Goal: Transaction & Acquisition: Purchase product/service

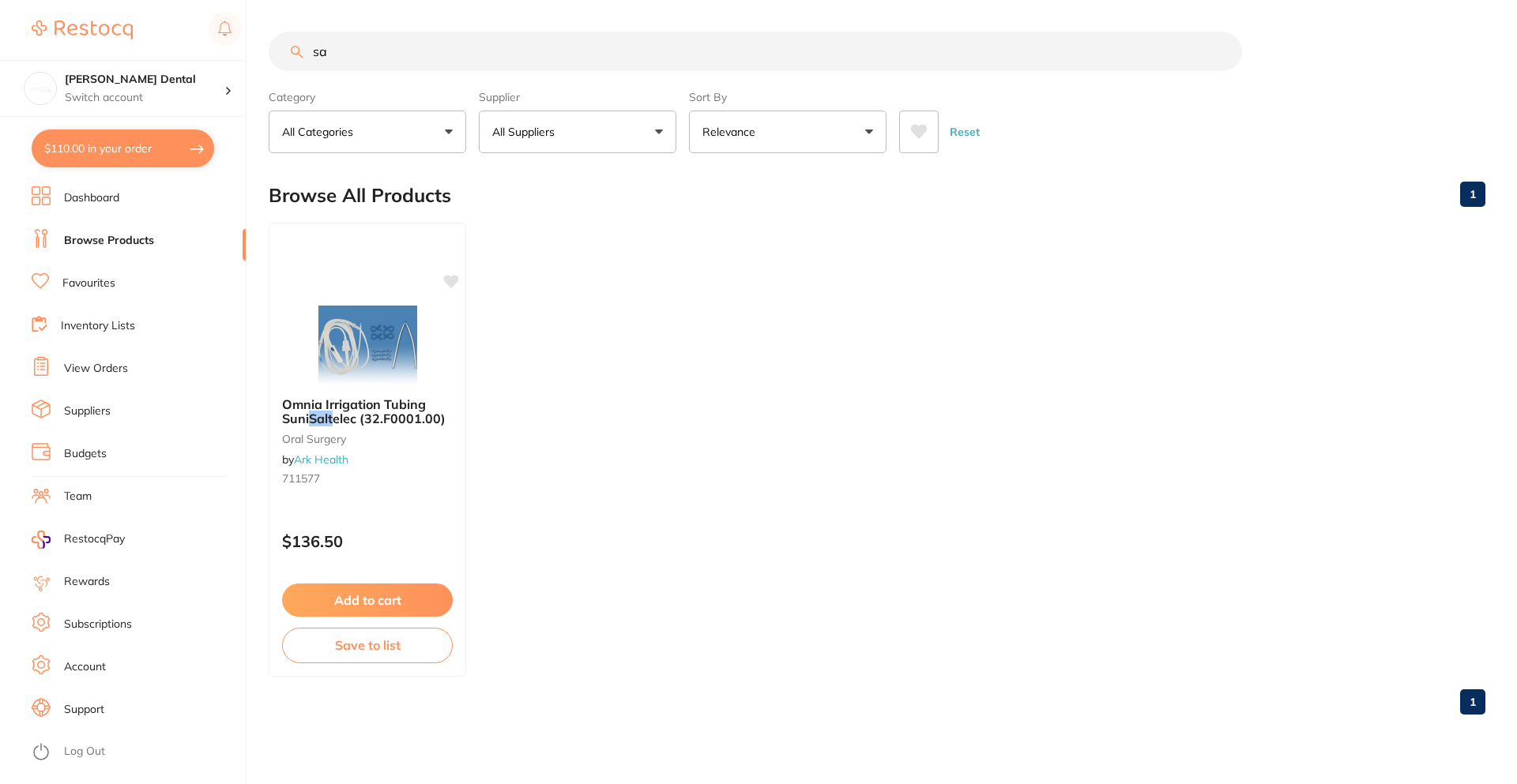
type input "s"
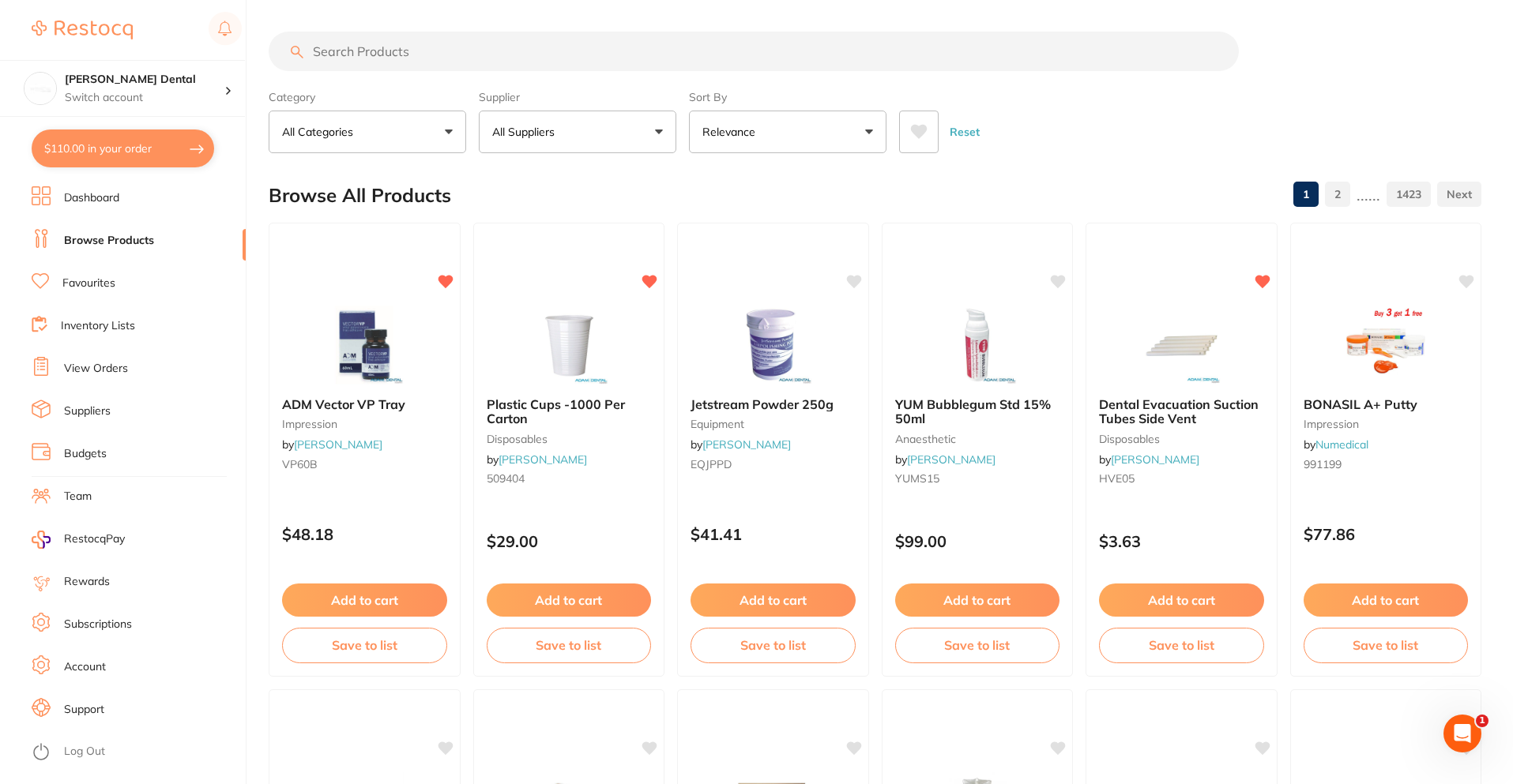
click at [169, 154] on button "$110.00 in your order" at bounding box center [123, 148] width 183 height 38
checkbox input "true"
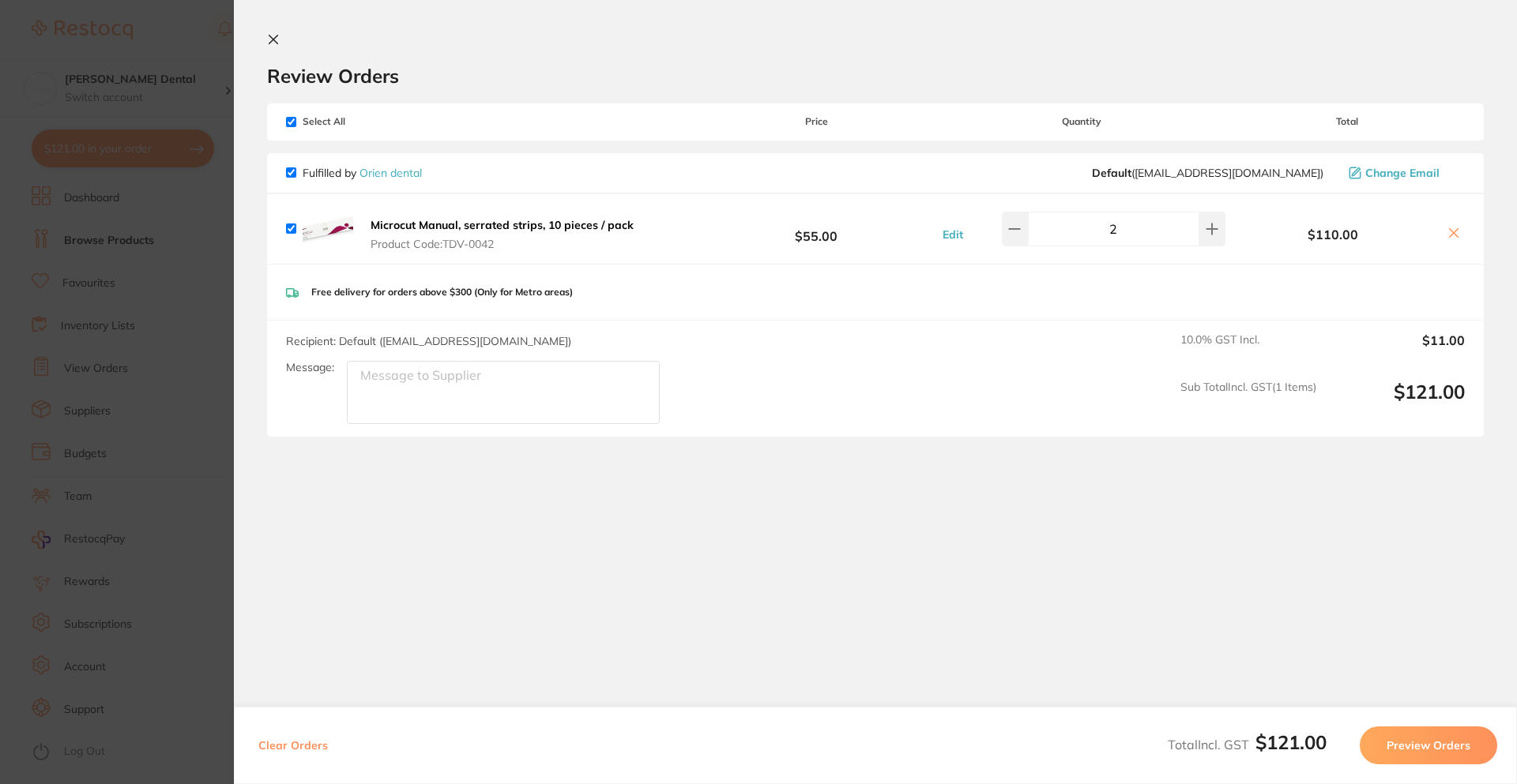
click at [112, 497] on section "Update RRP Set your pre negotiated price for this item. Item Agreed RRP (excl. …" at bounding box center [758, 392] width 1517 height 784
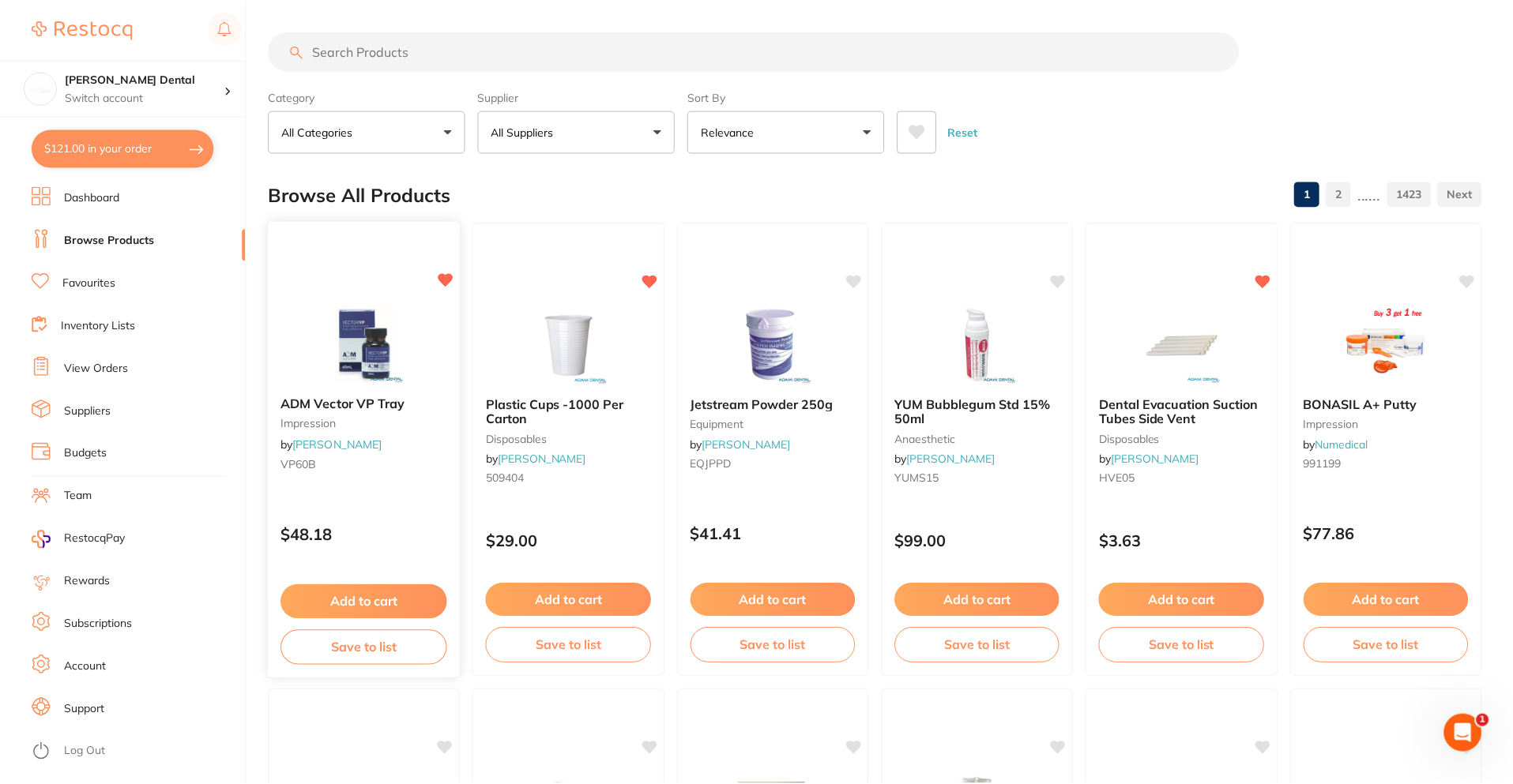
scroll to position [1, 0]
click at [405, 65] on input "search" at bounding box center [753, 50] width 971 height 40
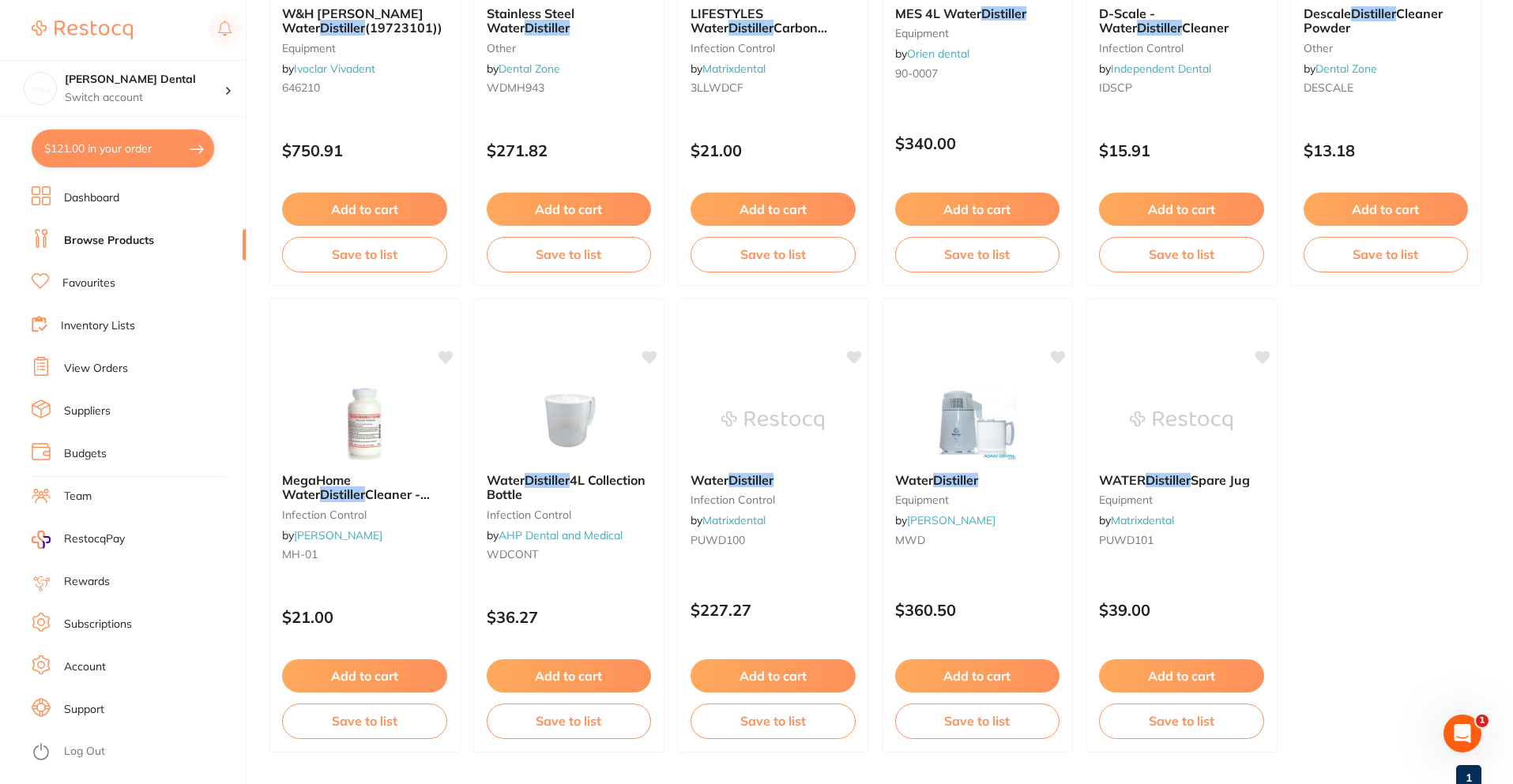
scroll to position [1376, 0]
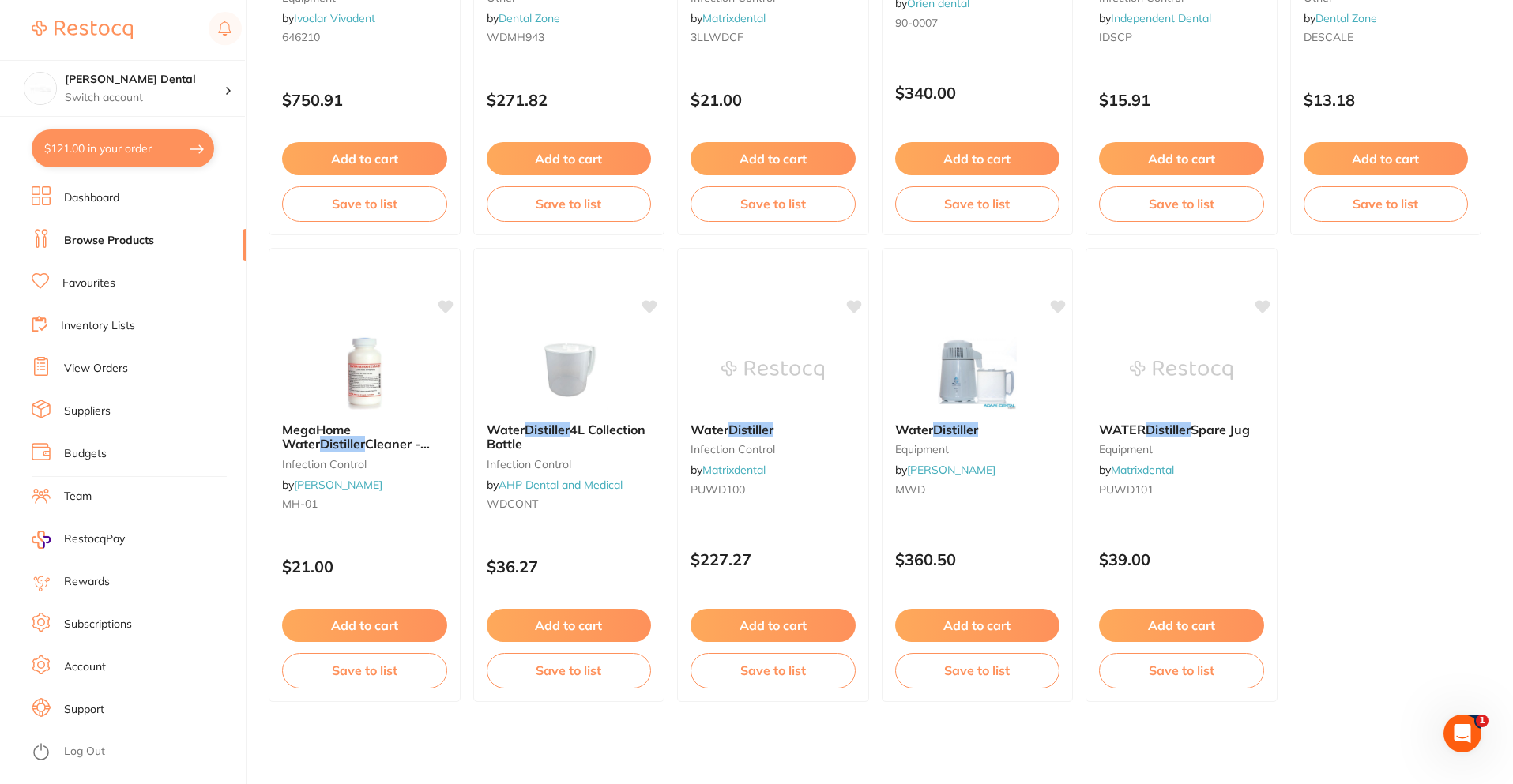
type input "distiller"
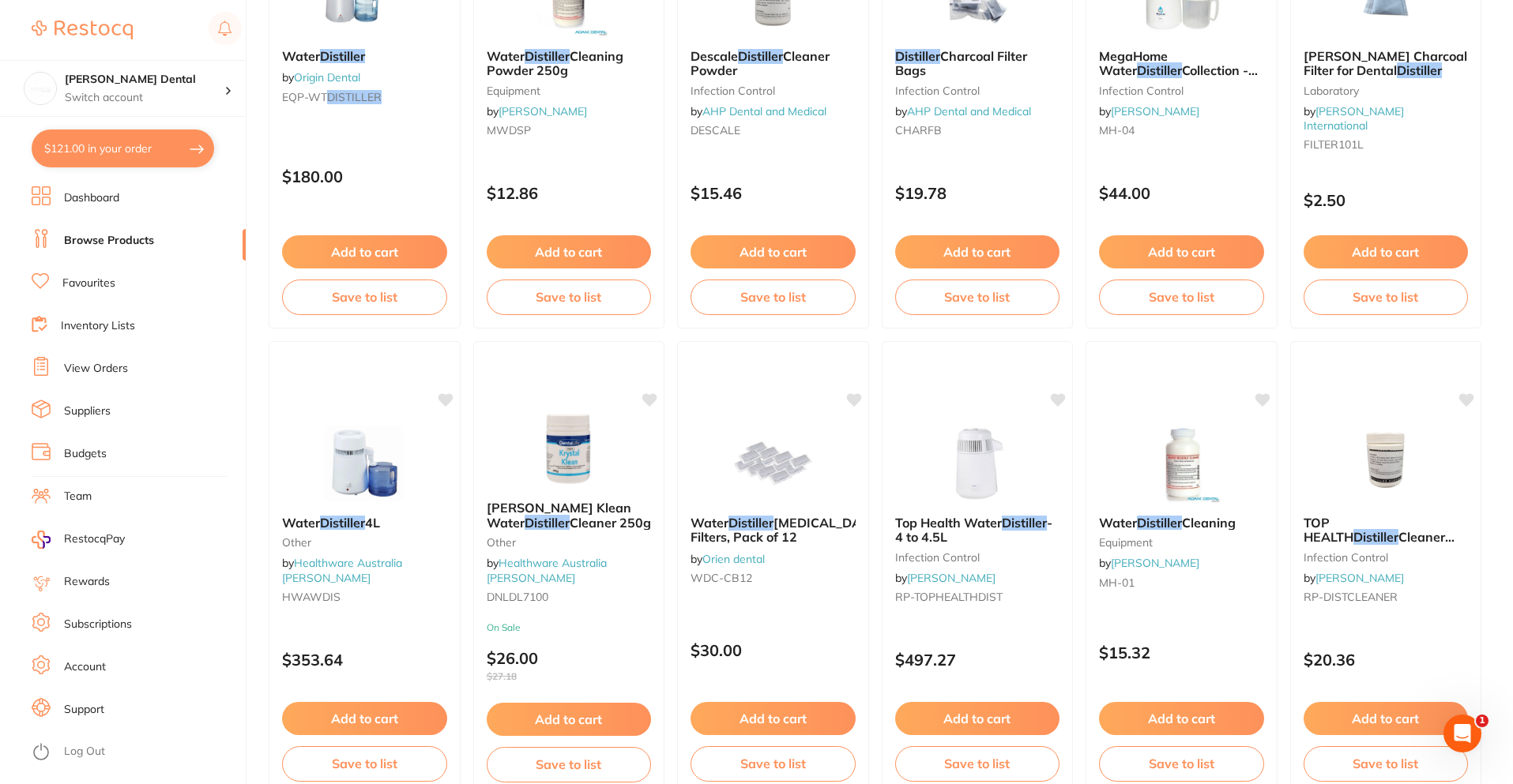
scroll to position [0, 0]
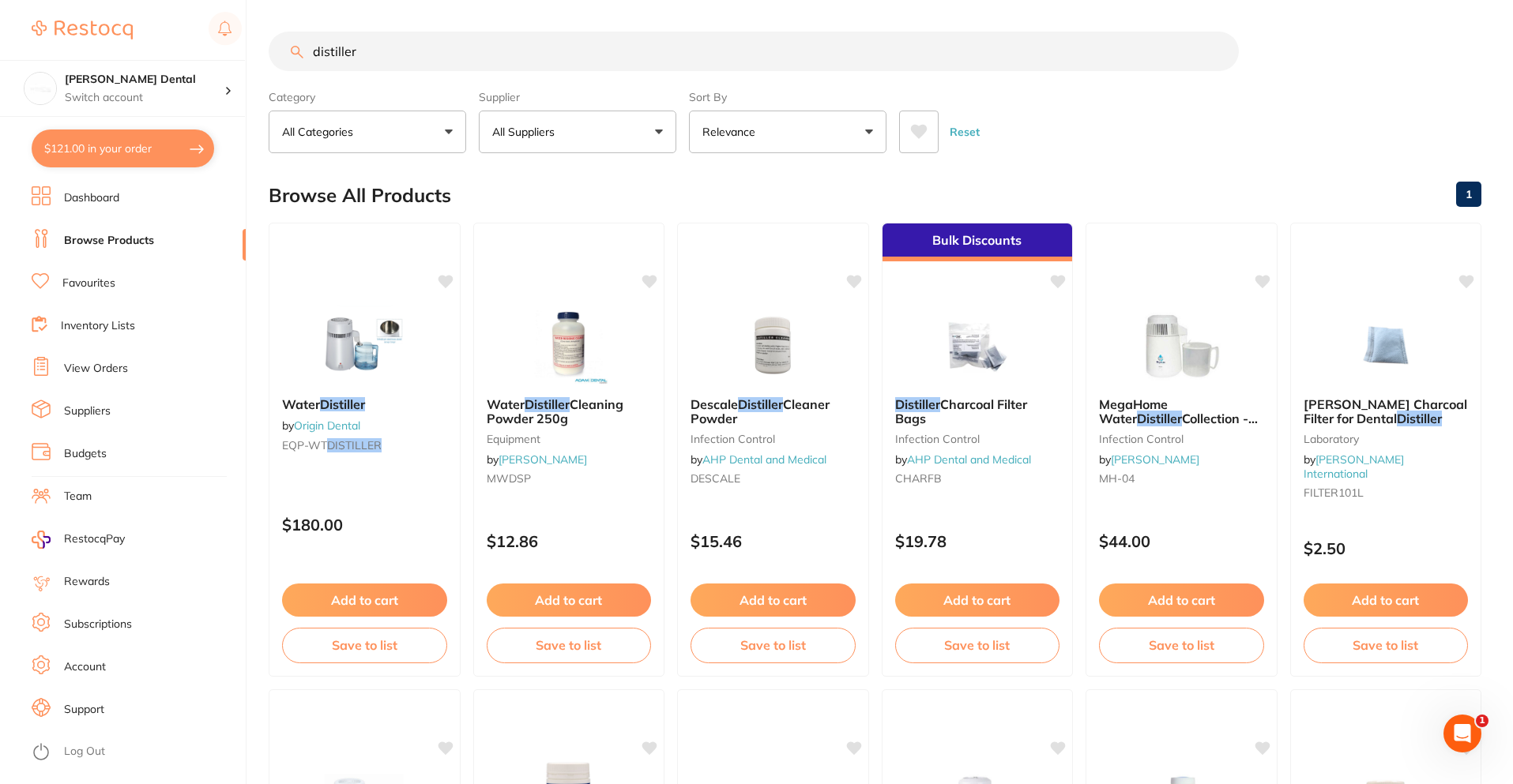
click at [396, 127] on button "All Categories" at bounding box center [367, 132] width 198 height 42
click at [391, 84] on div "Category All Categories All Categories equipment infection control laboratory o…" at bounding box center [367, 118] width 198 height 70
click at [612, 138] on button "All Suppliers" at bounding box center [578, 132] width 198 height 42
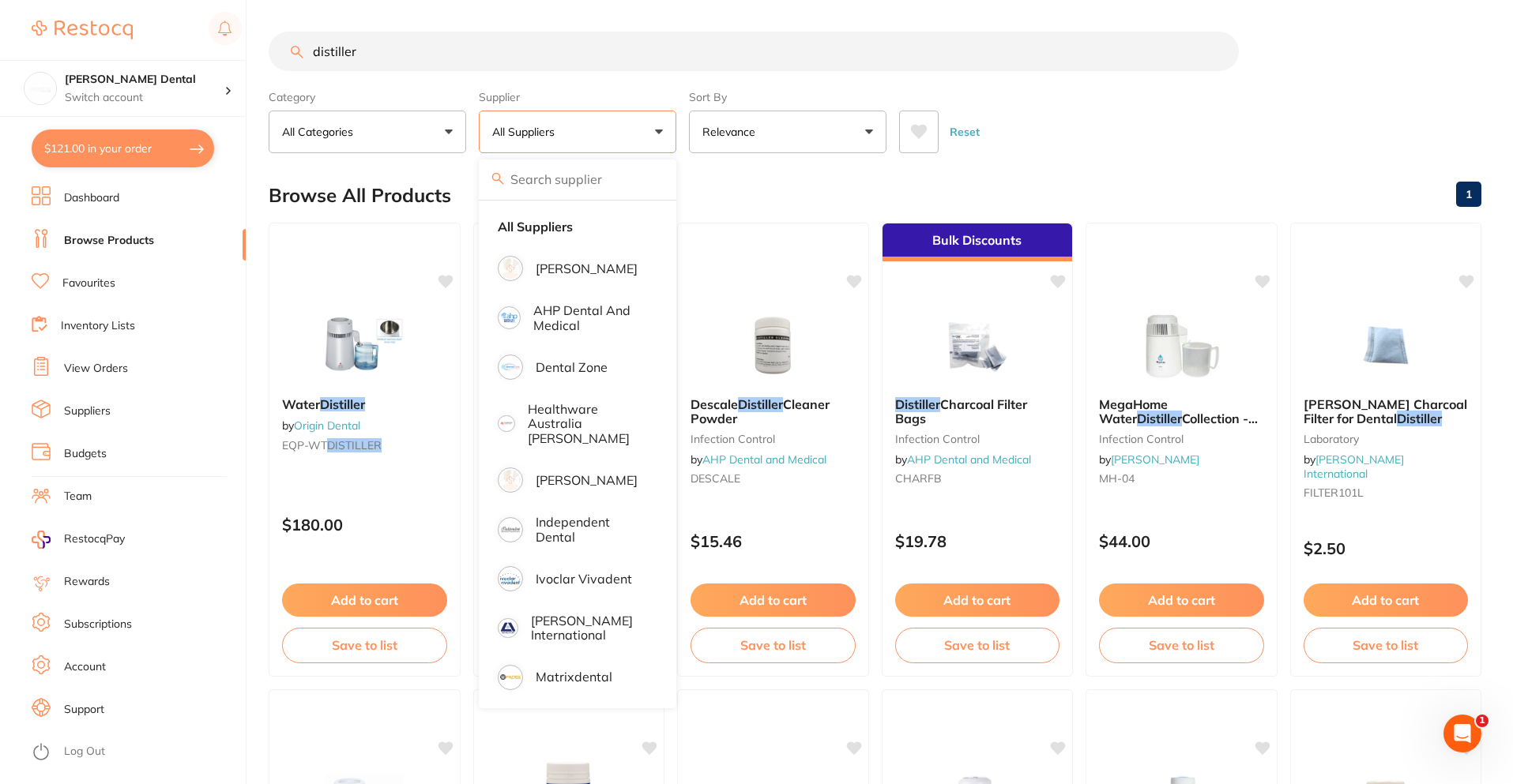
click at [748, 175] on div "Browse All Products 1" at bounding box center [874, 195] width 1213 height 53
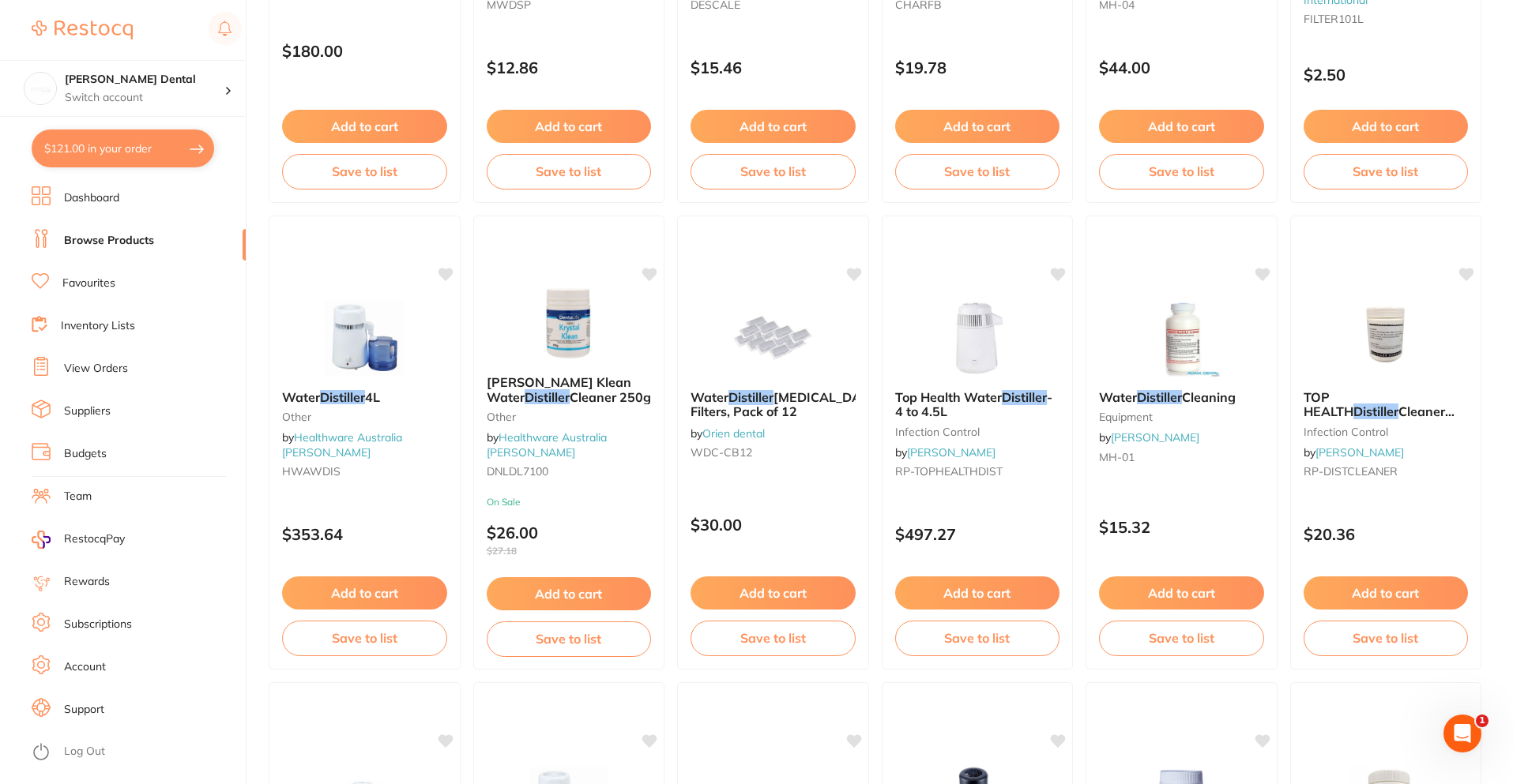
scroll to position [553, 0]
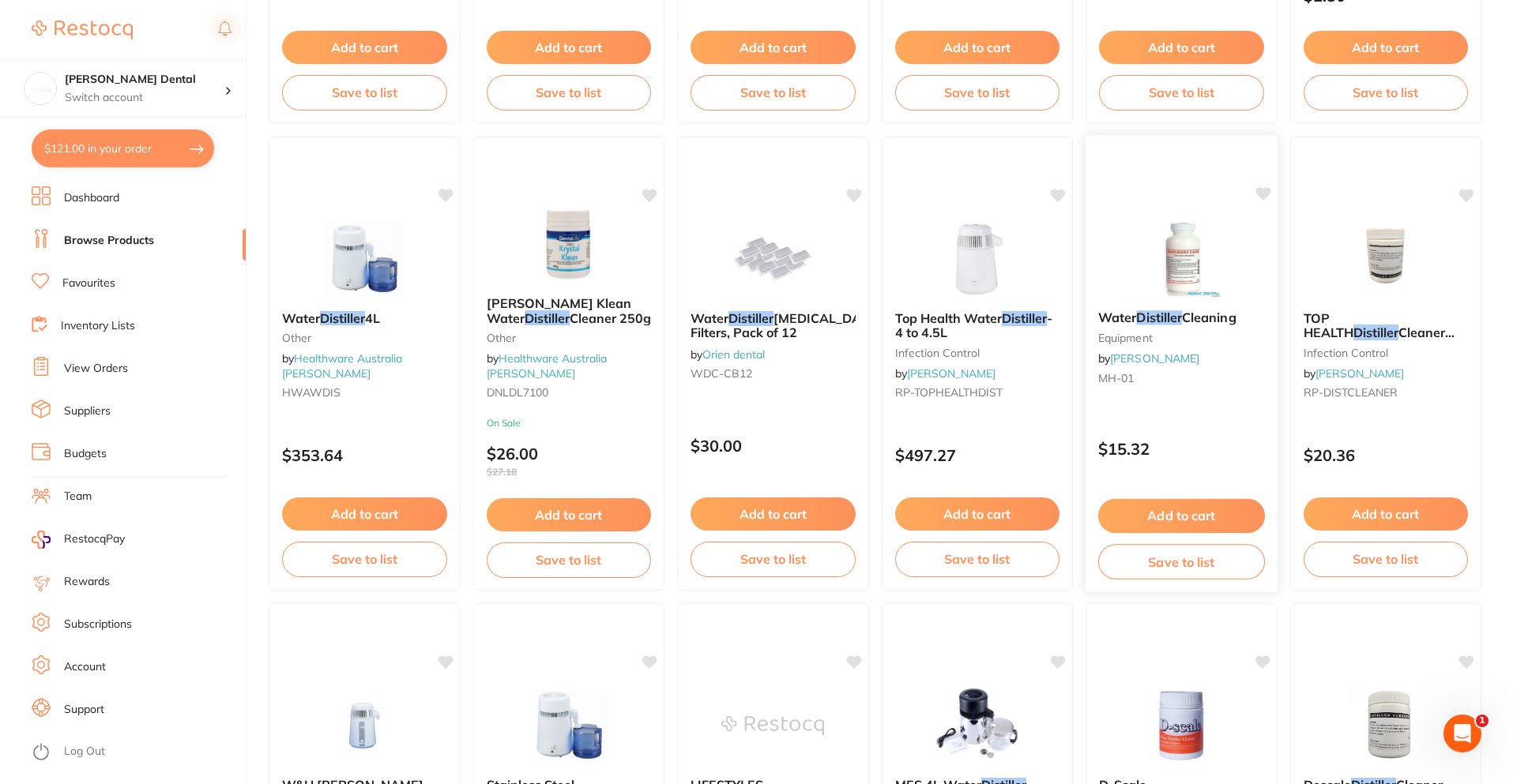
click at [1188, 280] on img at bounding box center [1181, 258] width 103 height 79
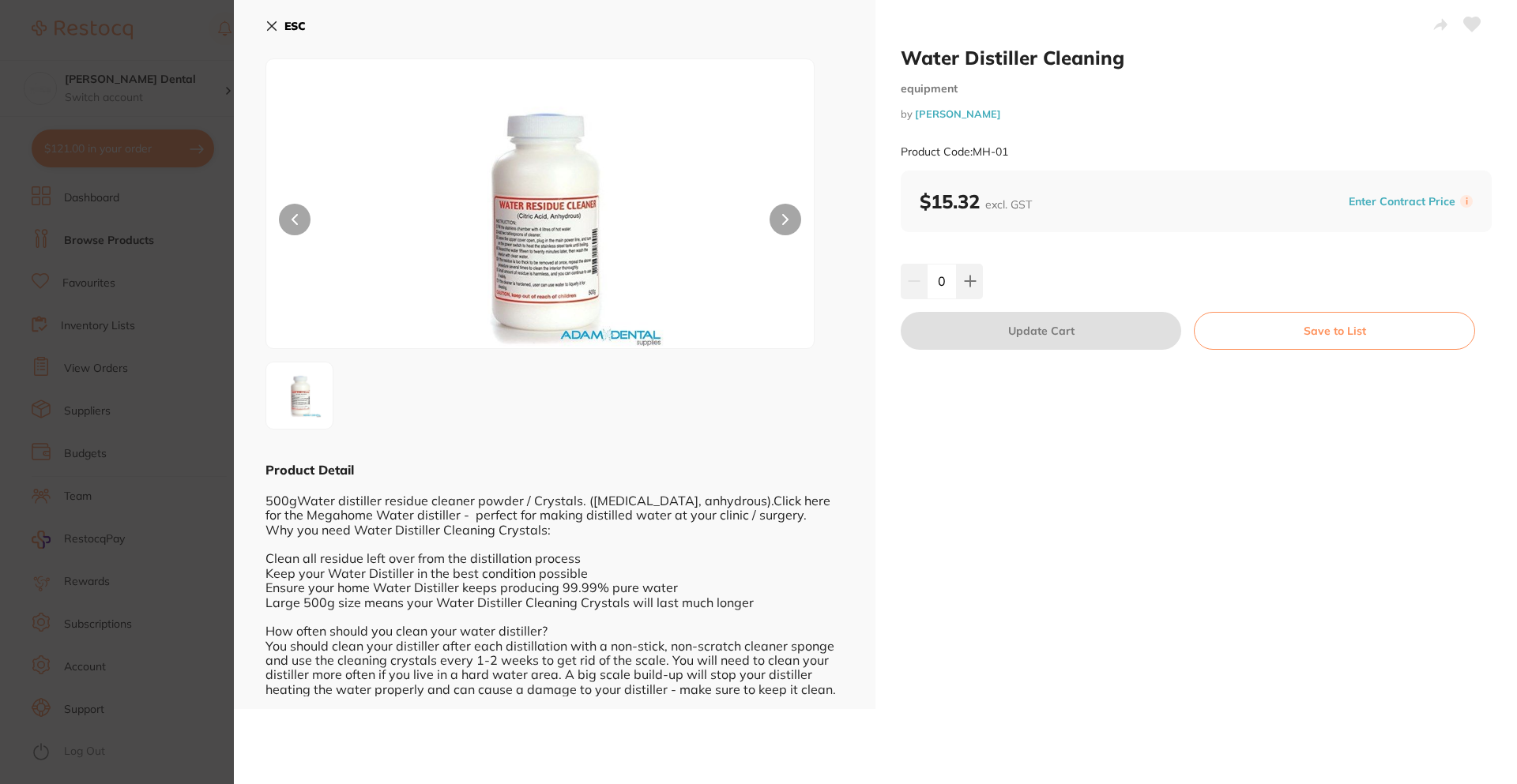
click at [1239, 339] on button "Save to List" at bounding box center [1334, 330] width 282 height 38
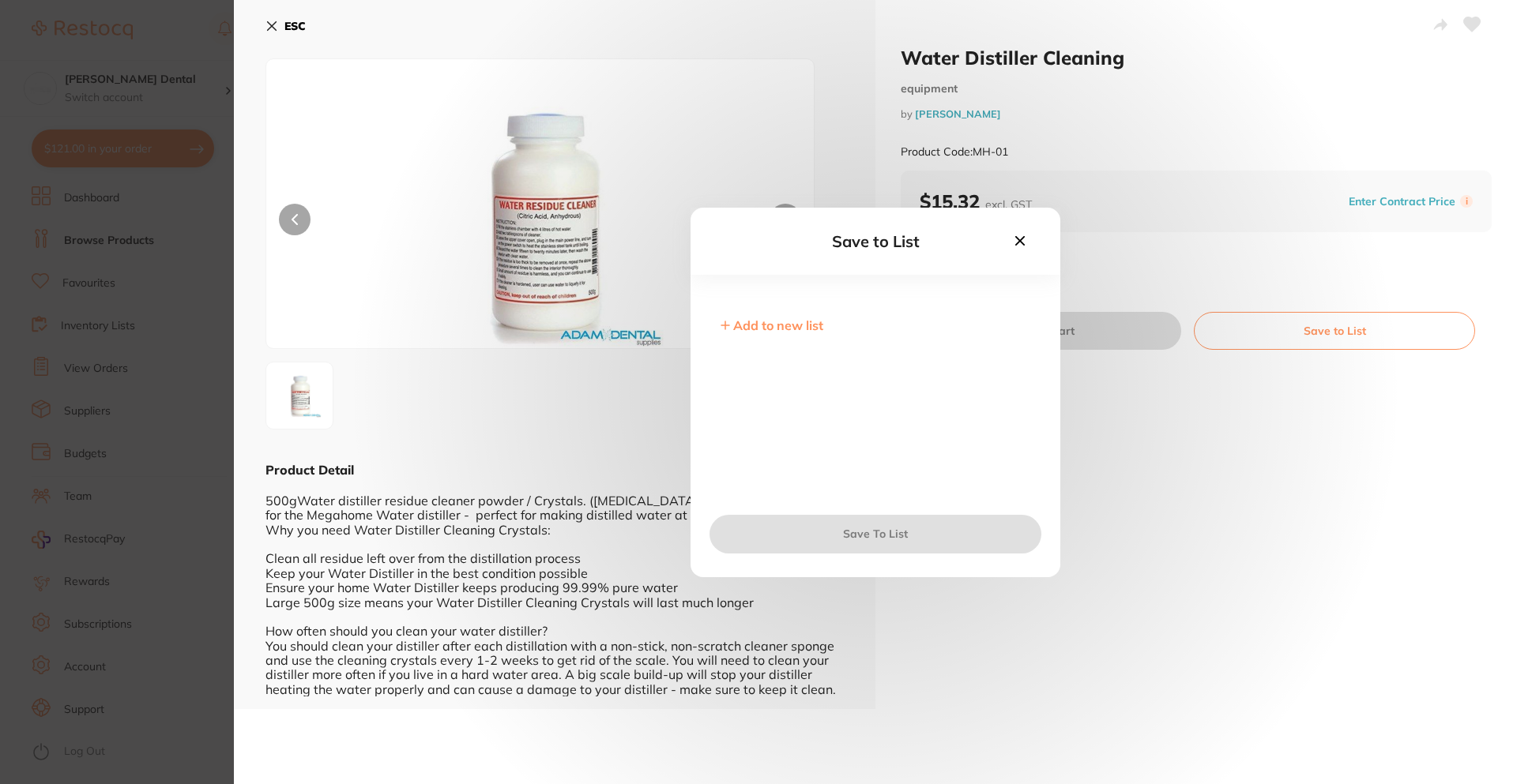
click at [1029, 243] on button at bounding box center [1020, 242] width 26 height 21
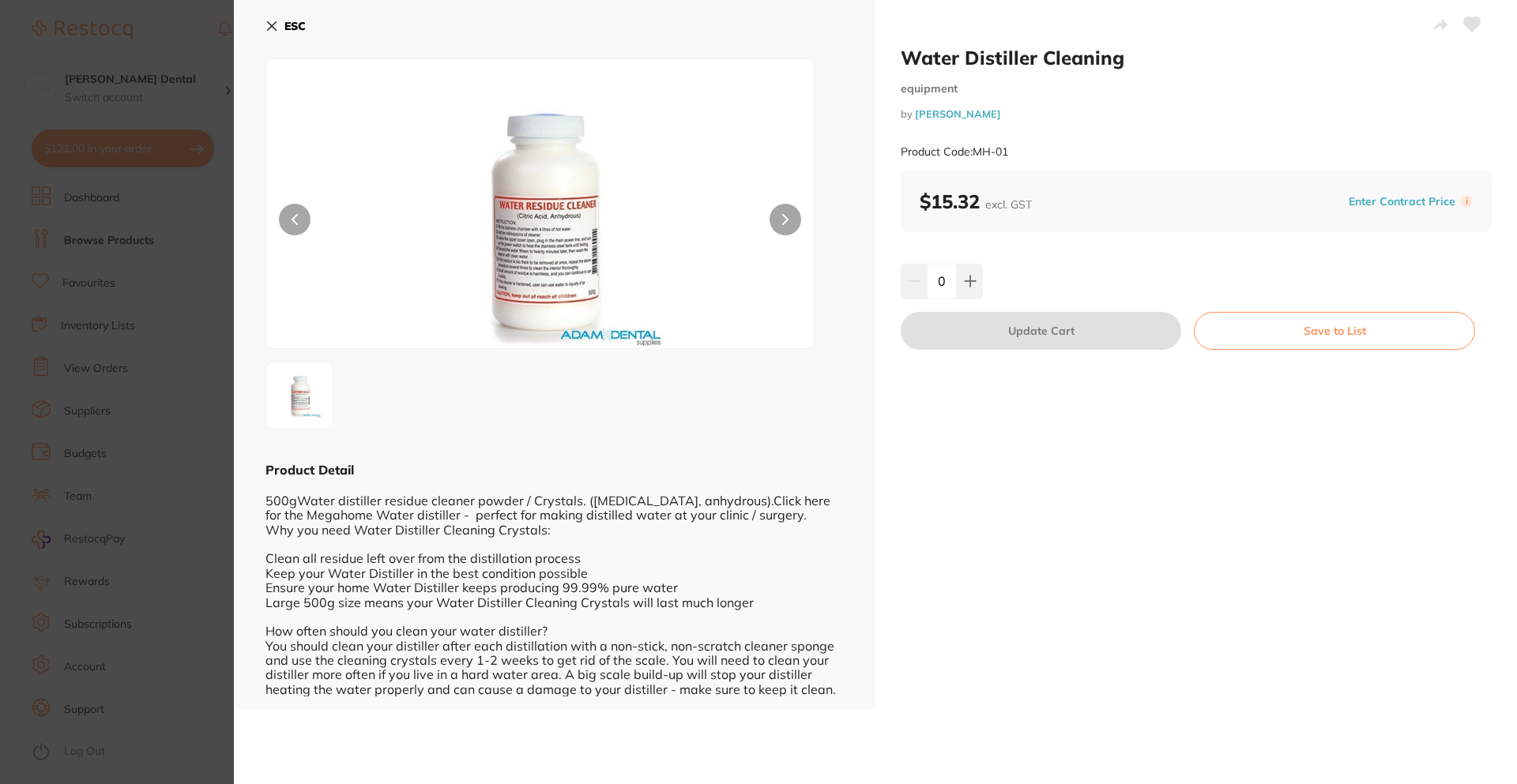
click at [275, 27] on icon at bounding box center [272, 26] width 12 height 12
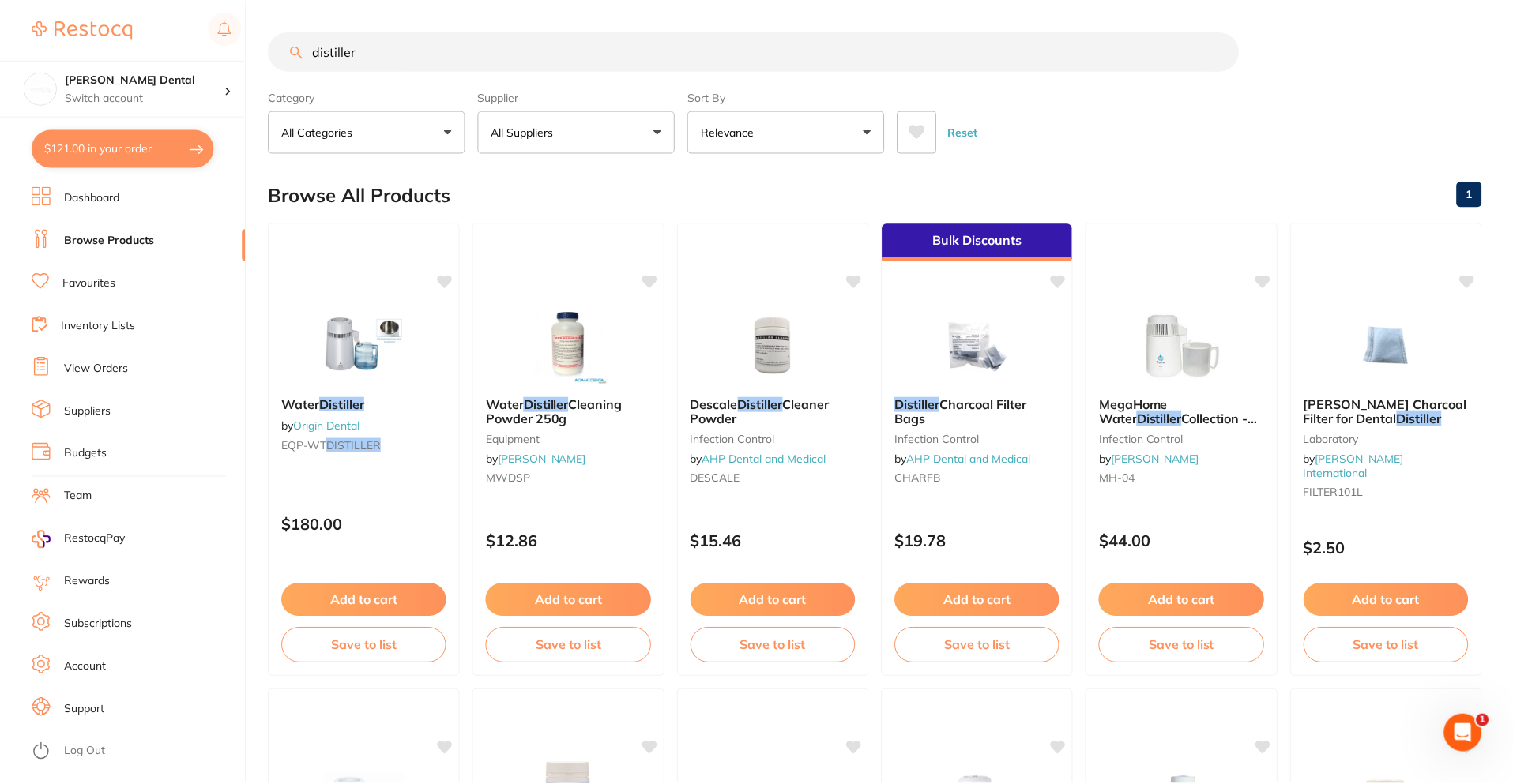
scroll to position [553, 0]
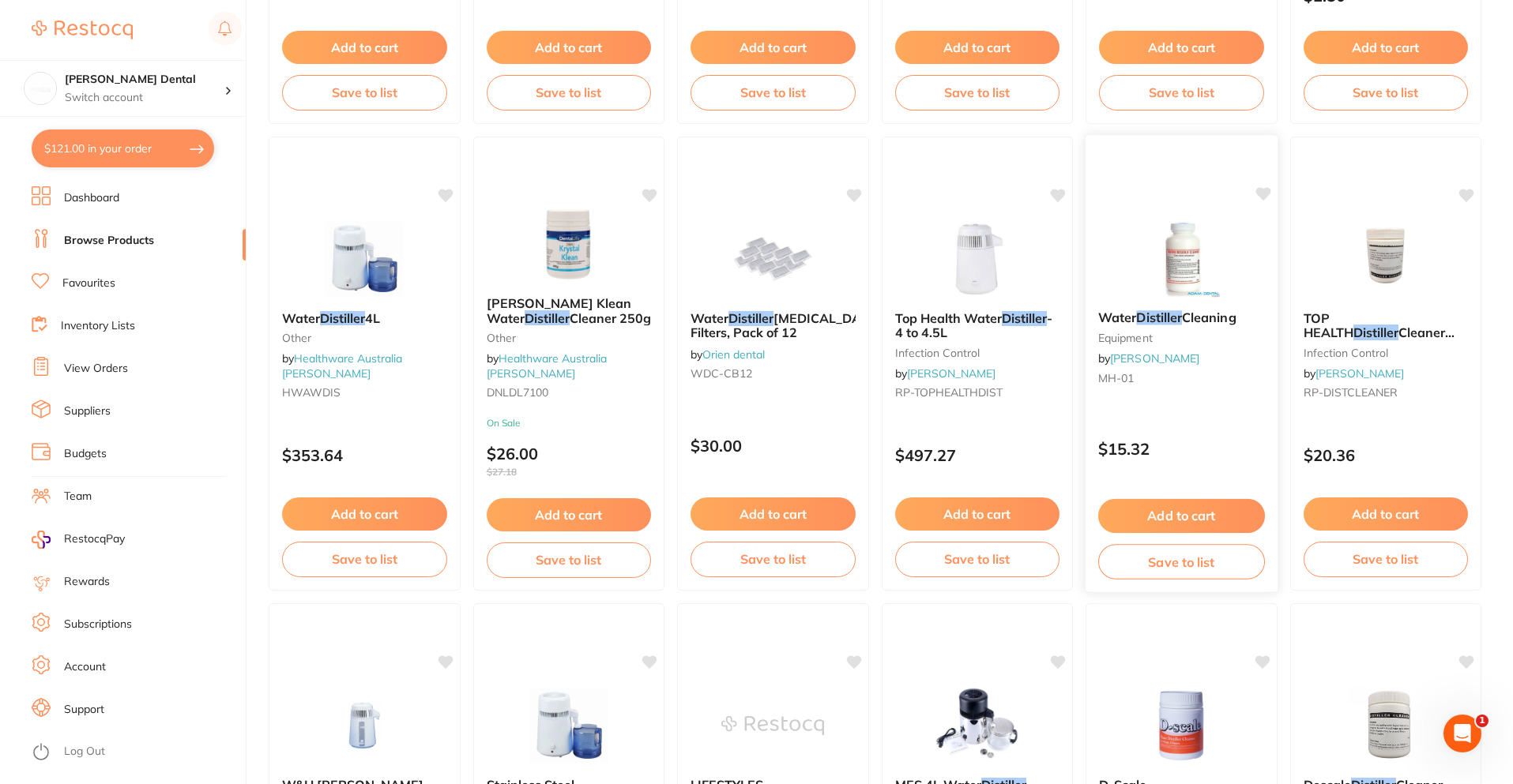
click at [1191, 509] on button "Add to cart" at bounding box center [1182, 516] width 167 height 34
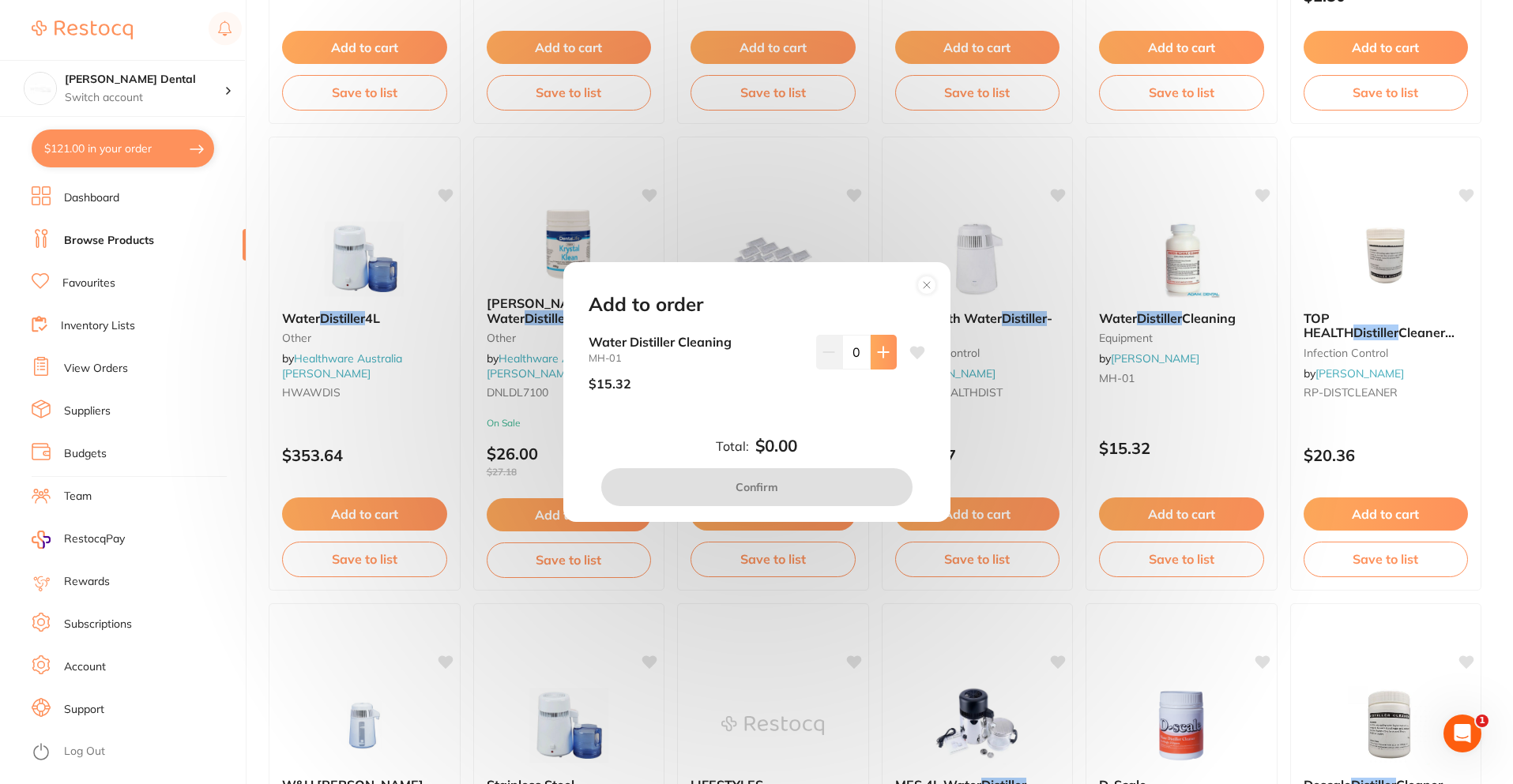
scroll to position [0, 0]
click at [887, 347] on button at bounding box center [884, 351] width 26 height 34
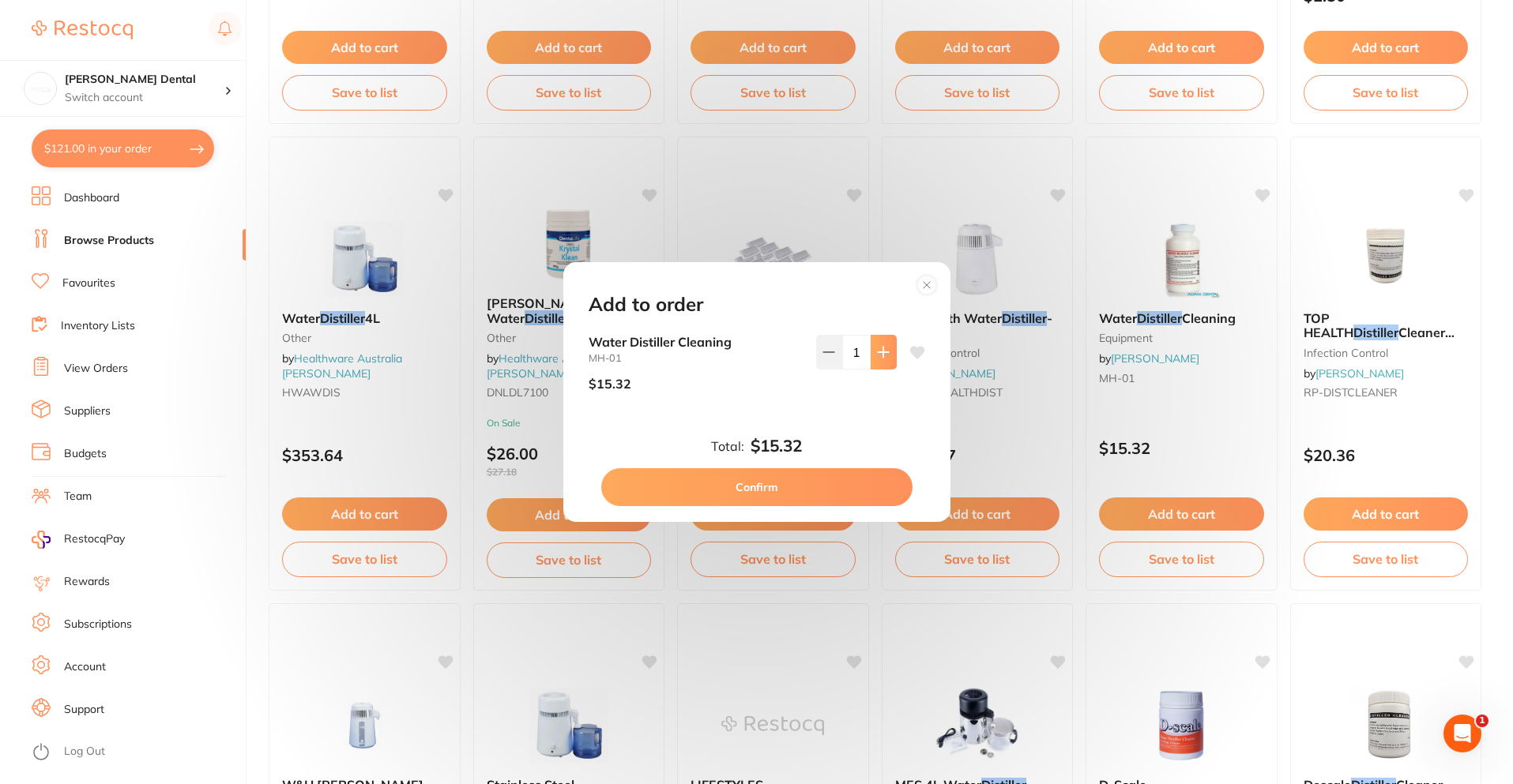
click at [891, 357] on button at bounding box center [884, 351] width 26 height 34
type input "3"
click at [868, 485] on button "Confirm" at bounding box center [757, 487] width 312 height 38
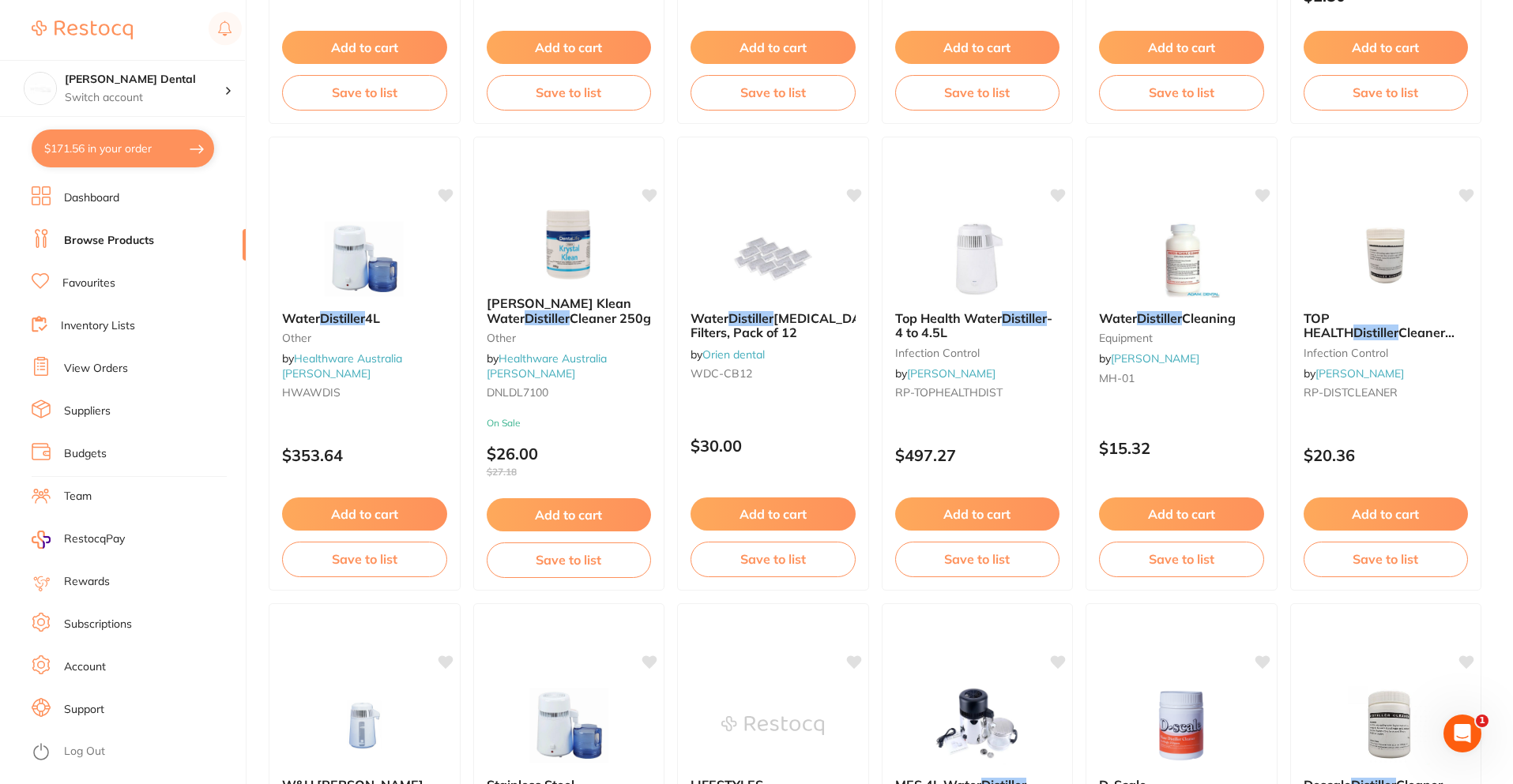
click at [128, 162] on button "$171.56 in your order" at bounding box center [123, 148] width 183 height 38
checkbox input "true"
